Goal: Transaction & Acquisition: Obtain resource

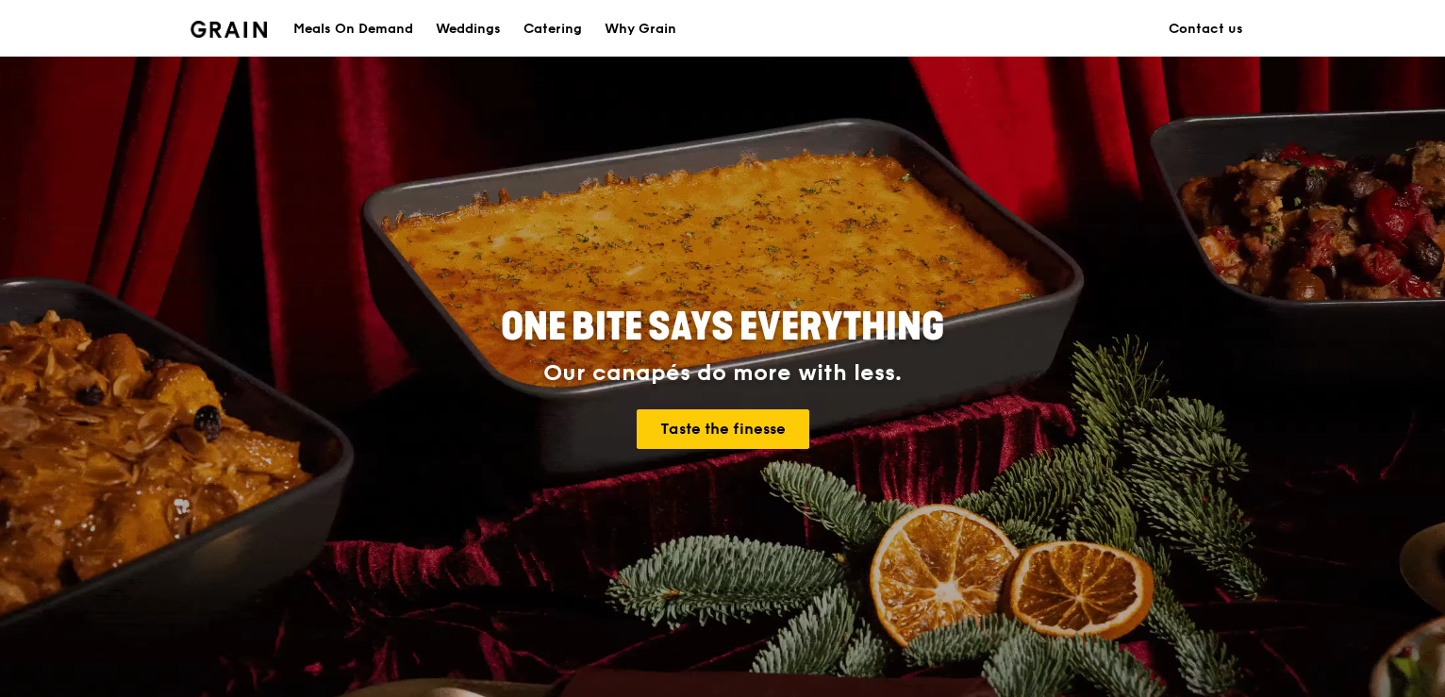
scroll to position [94, 0]
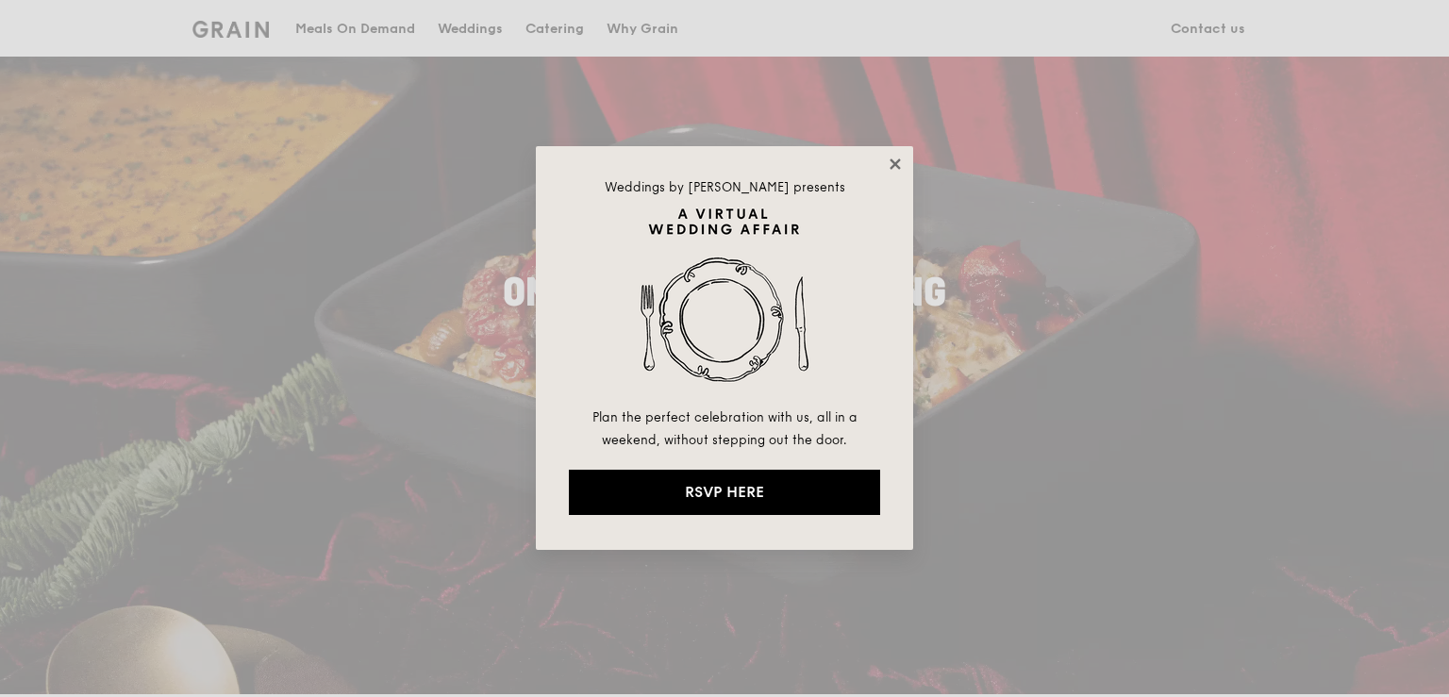
click at [898, 163] on icon at bounding box center [895, 164] width 17 height 17
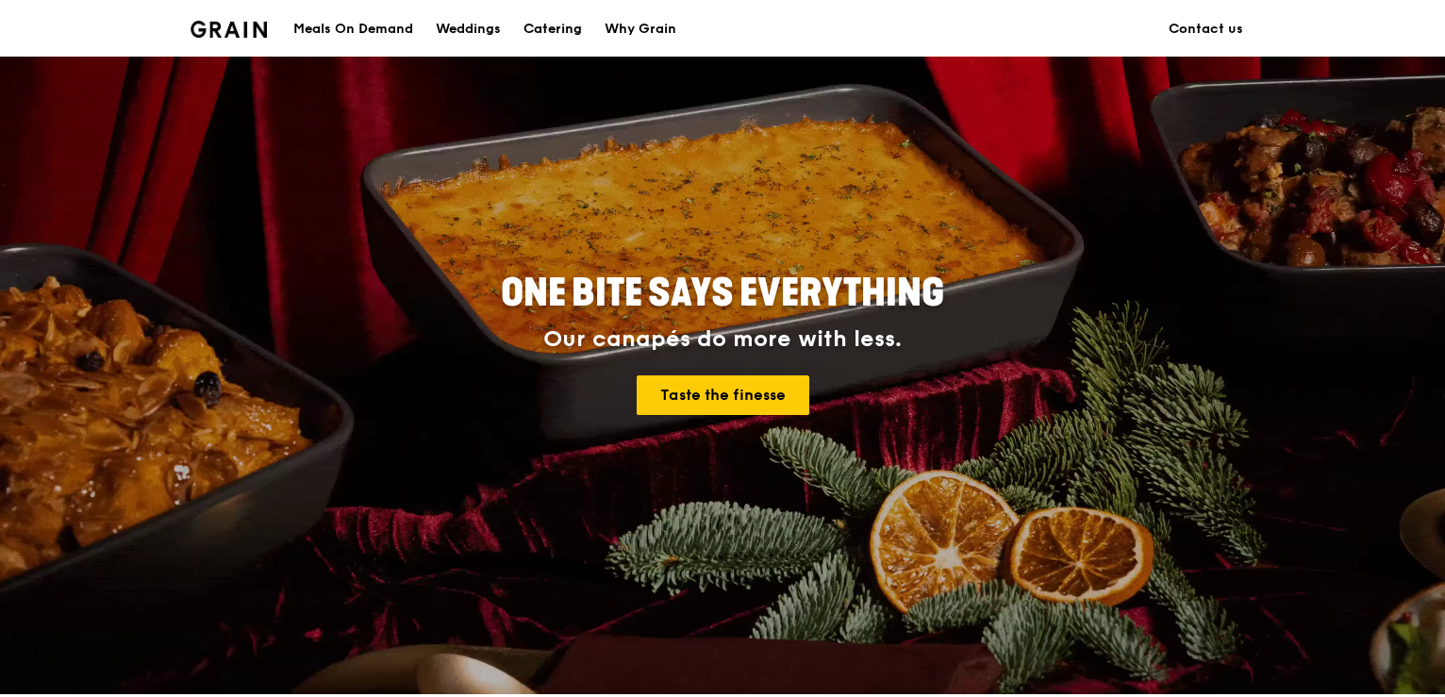
click at [532, 37] on div "Catering" at bounding box center [553, 29] width 58 height 57
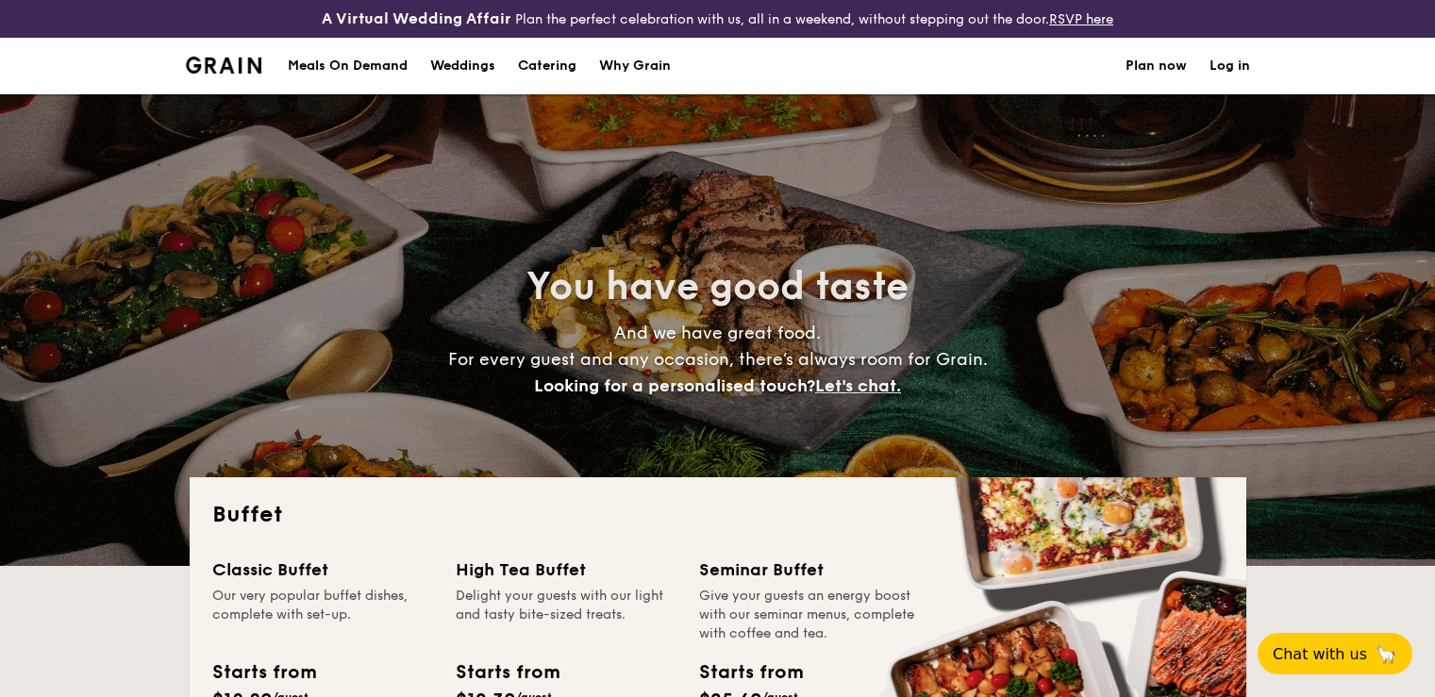
select select
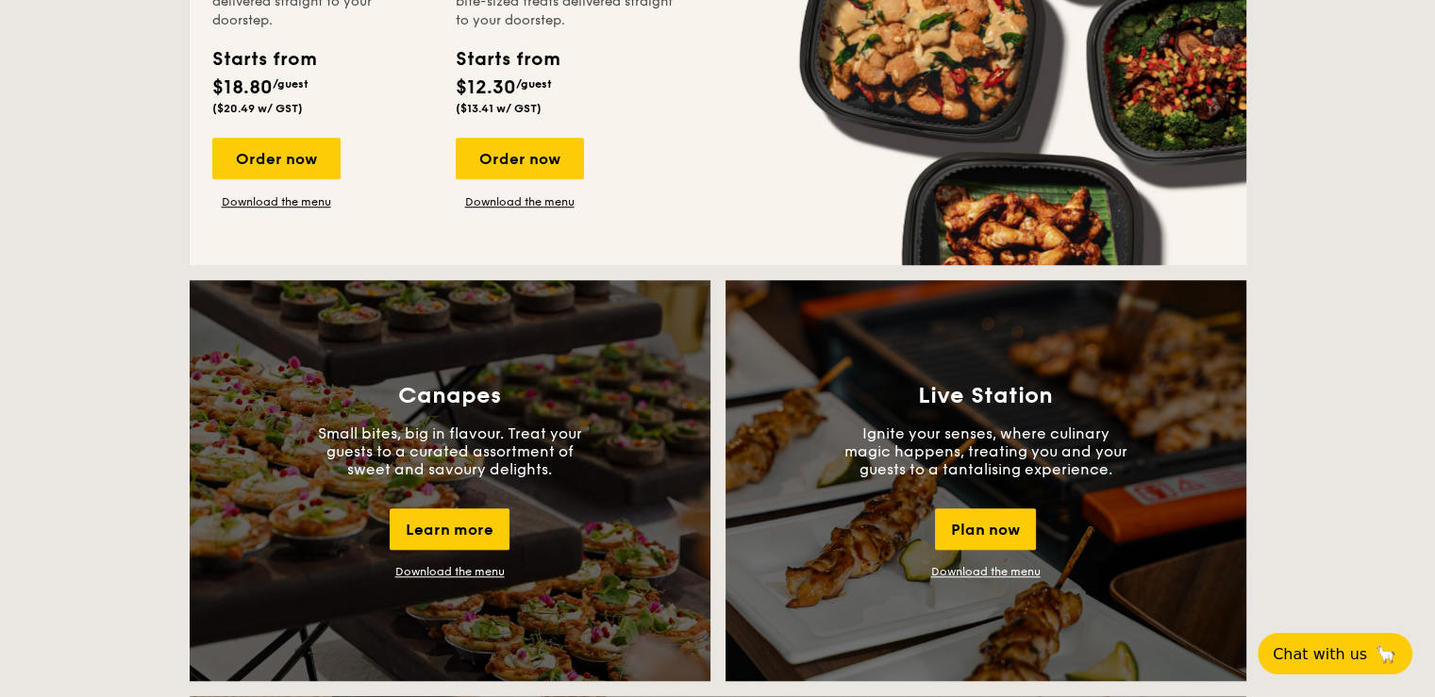
scroll to position [1227, 0]
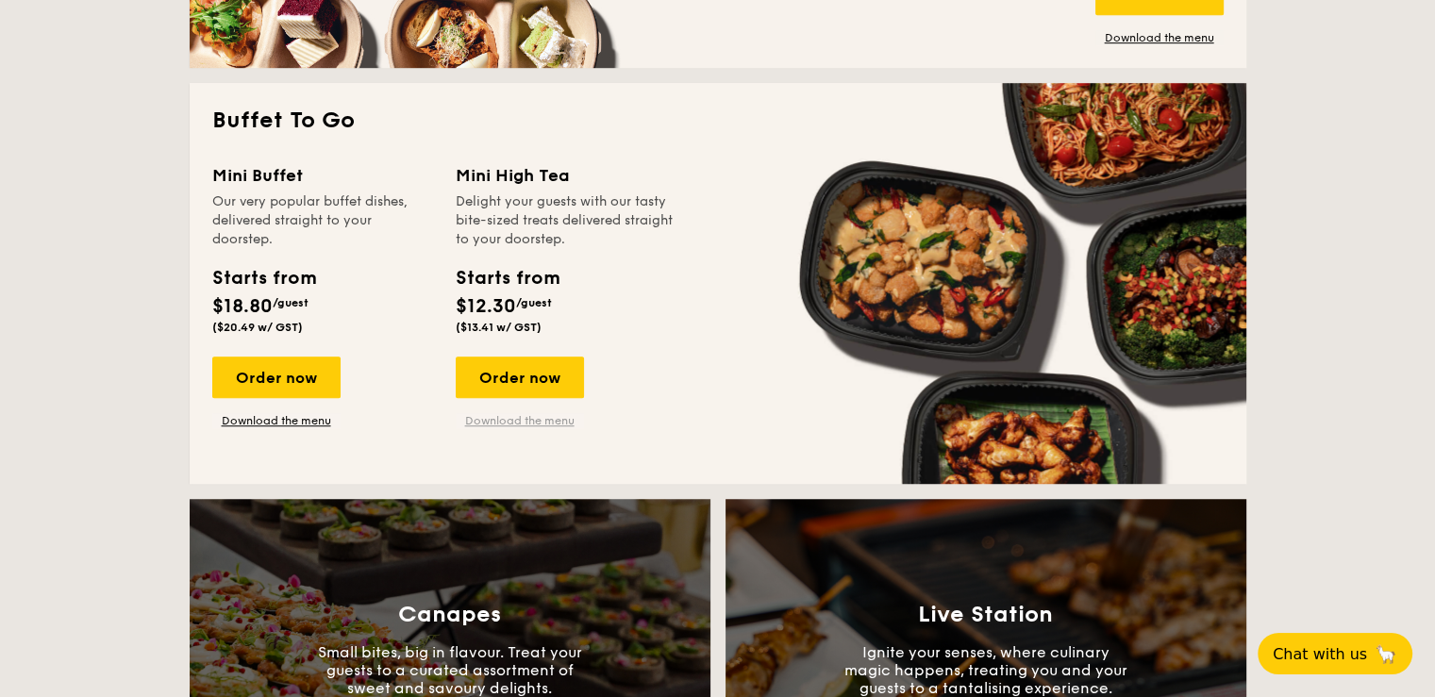
click at [486, 428] on link "Download the menu" at bounding box center [520, 420] width 128 height 15
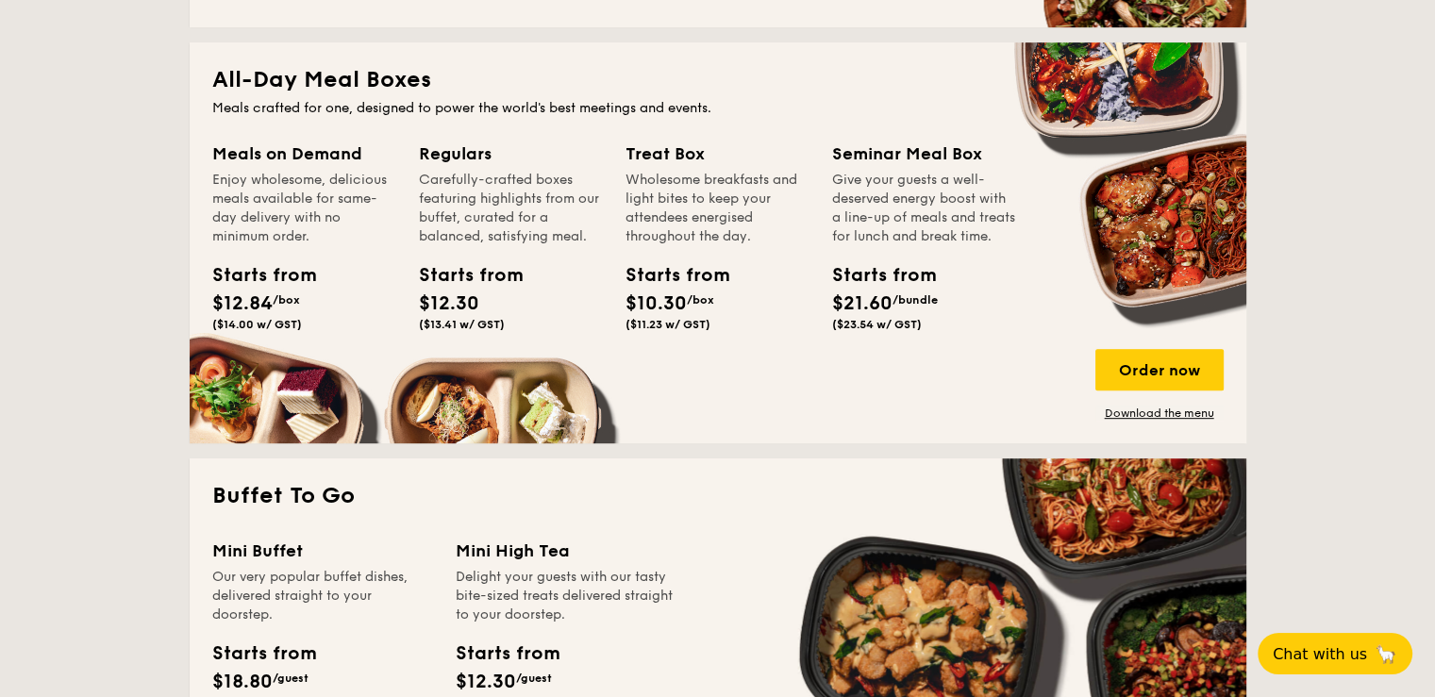
scroll to position [1132, 0]
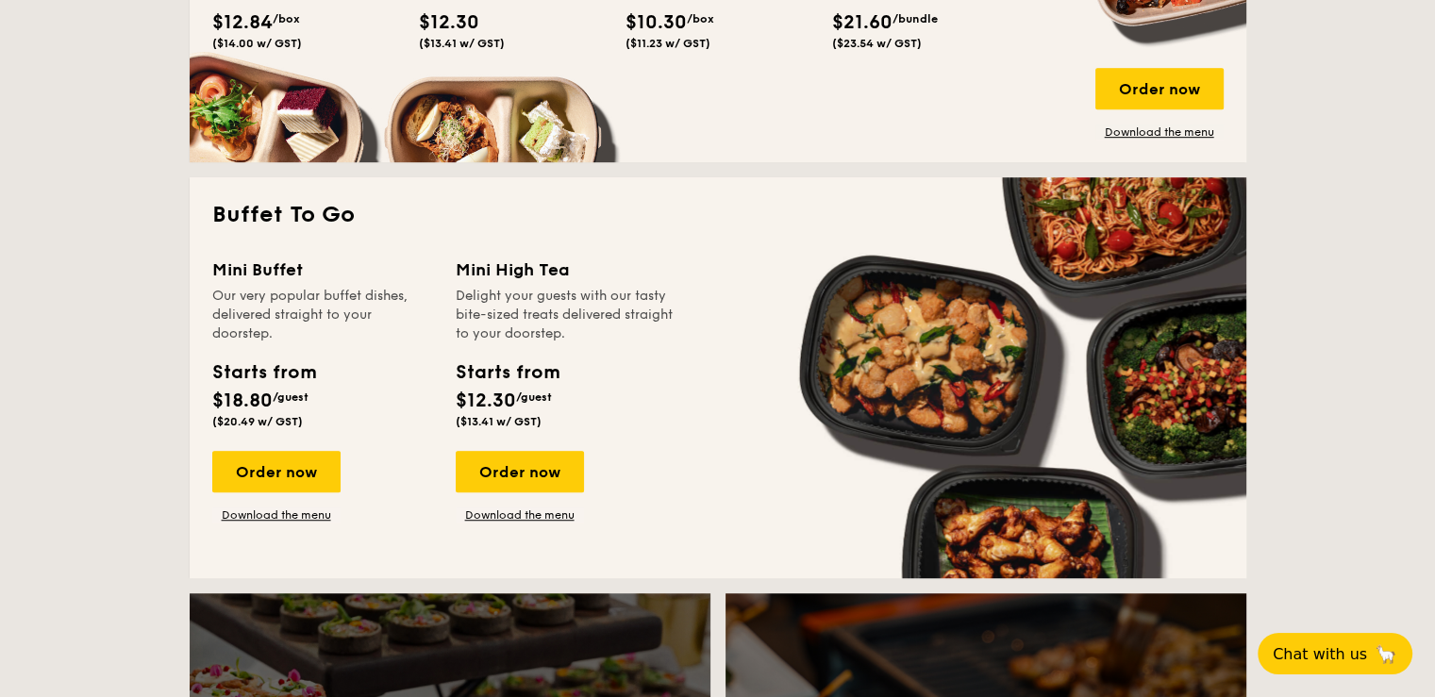
drag, startPoint x: 528, startPoint y: 459, endPoint x: 543, endPoint y: 499, distance: 42.4
click at [543, 499] on div "Order now Download the menu" at bounding box center [520, 487] width 128 height 72
click at [535, 509] on link "Download the menu" at bounding box center [520, 515] width 128 height 15
